Goal: Use online tool/utility: Utilize a website feature to perform a specific function

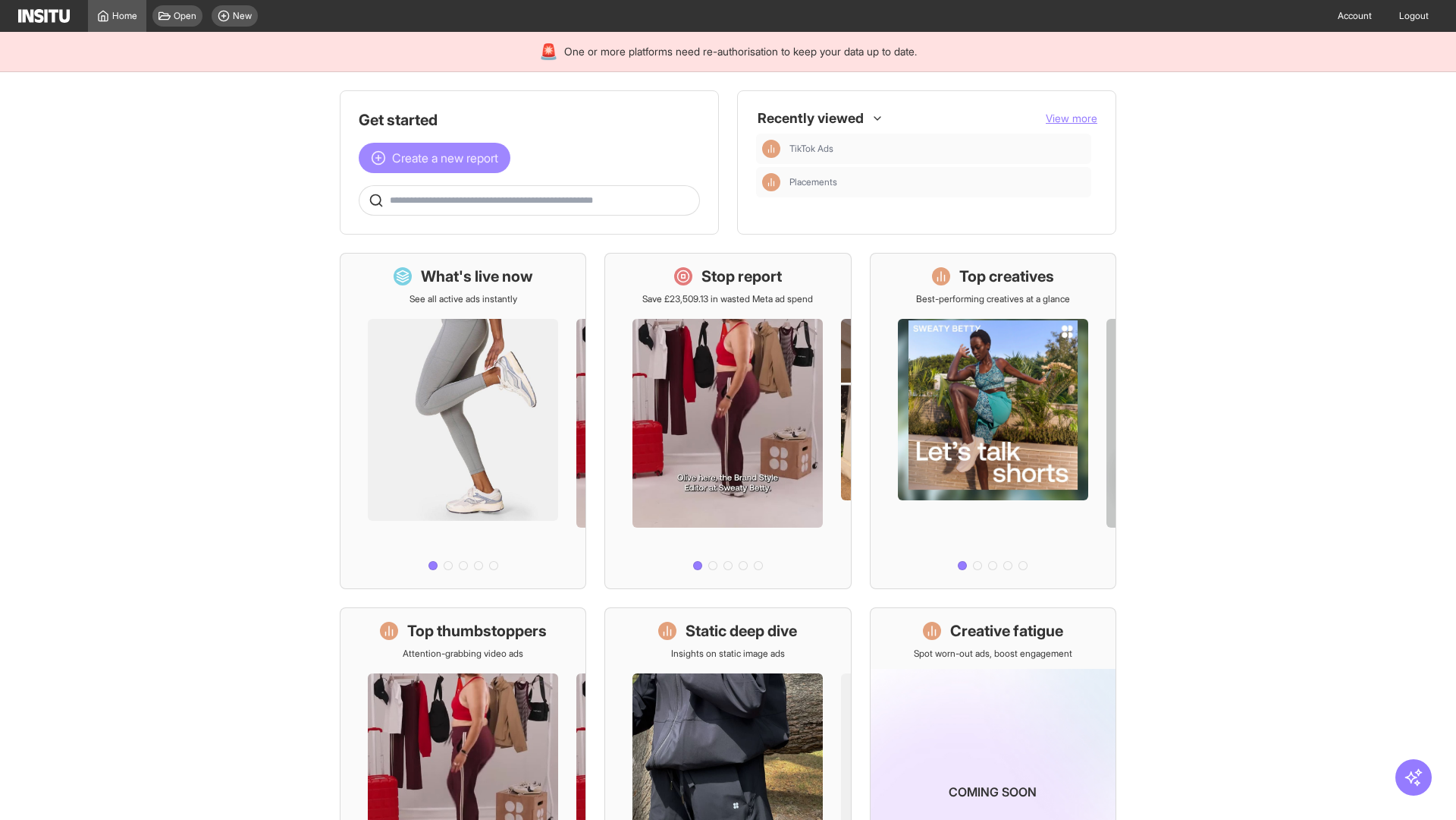
click at [439, 158] on span "Create a new report" at bounding box center [445, 158] width 106 height 18
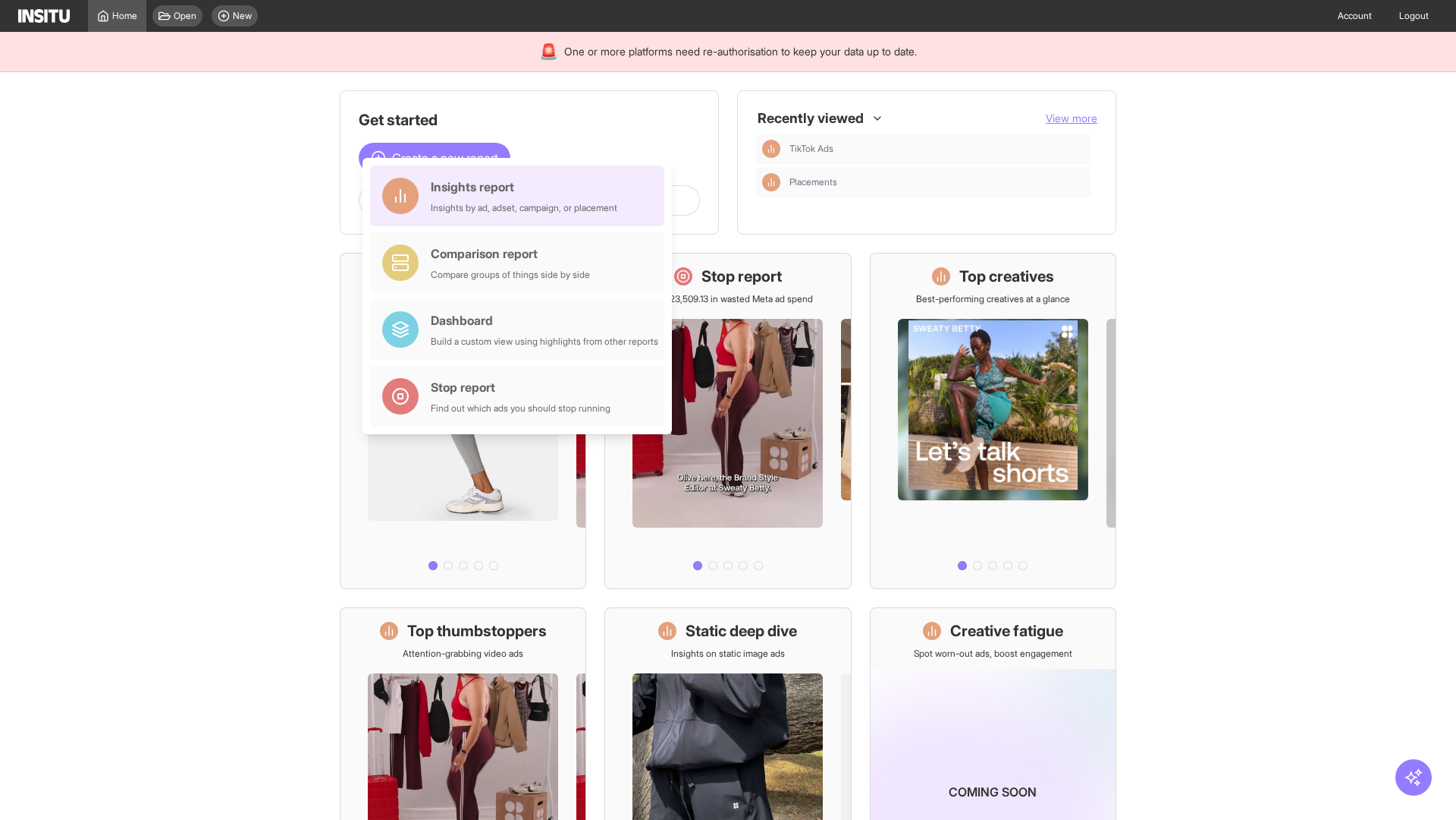
click at [521, 196] on div "Insights report Insights by ad, adset, campaign, or placement" at bounding box center [524, 195] width 186 height 37
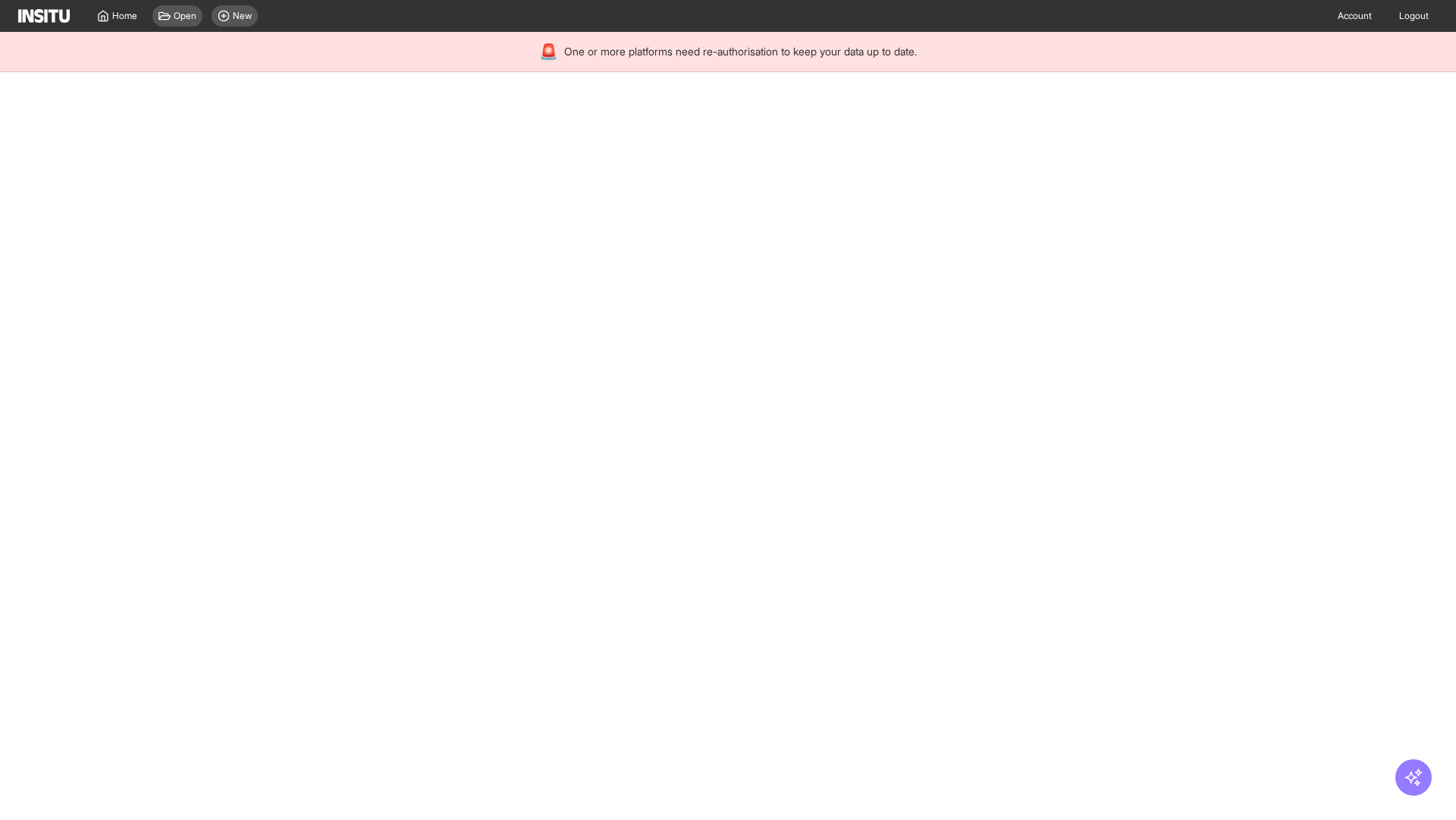
select select "**"
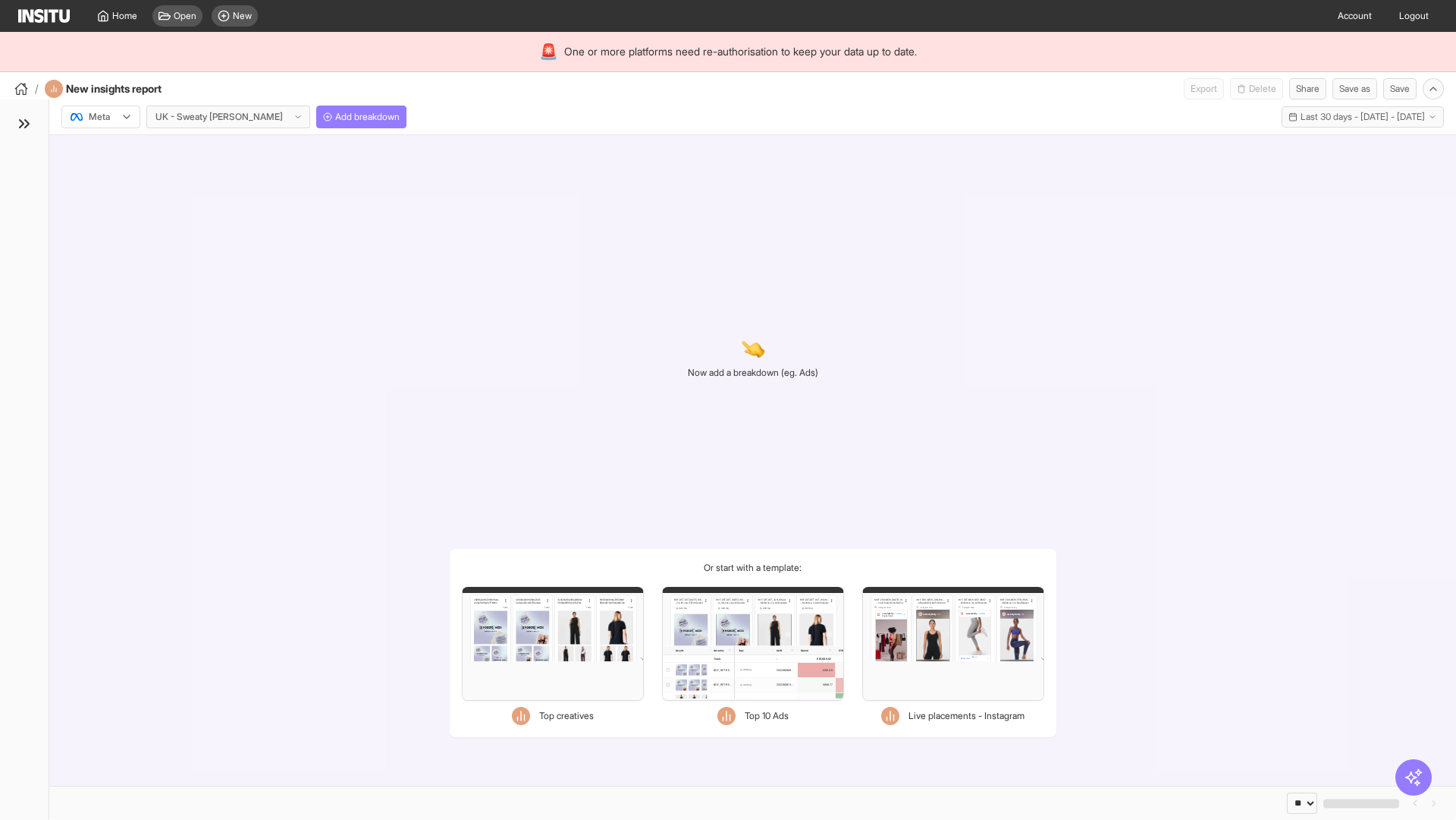
click at [100, 117] on div at bounding box center [90, 117] width 42 height 16
click at [100, 150] on span "Meta" at bounding box center [100, 150] width 20 height 14
click at [335, 117] on span "Add breakdown" at bounding box center [367, 117] width 65 height 12
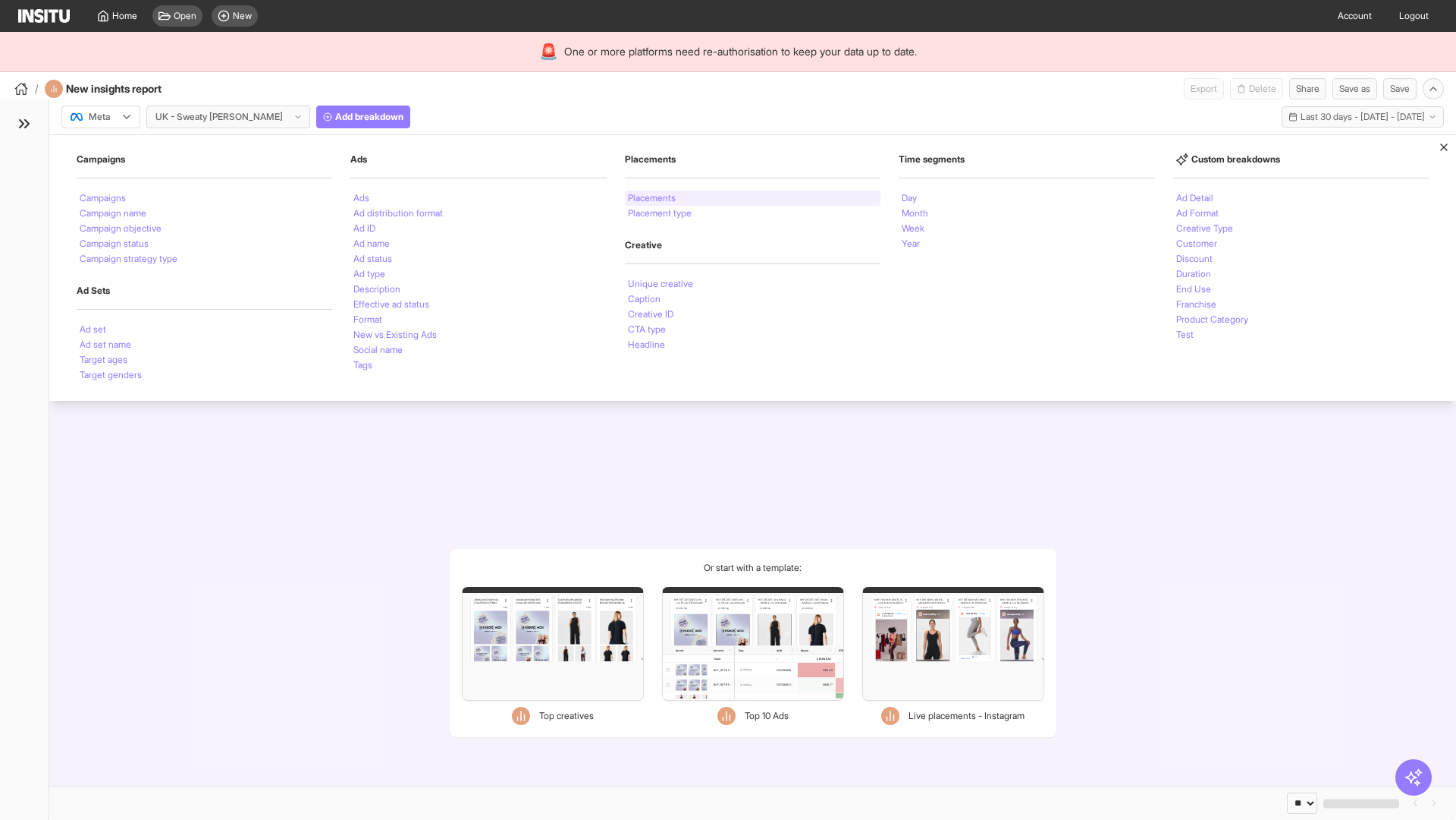
click at [652, 198] on li "Placements" at bounding box center [652, 198] width 47 height 9
